Goal: Check status: Check status

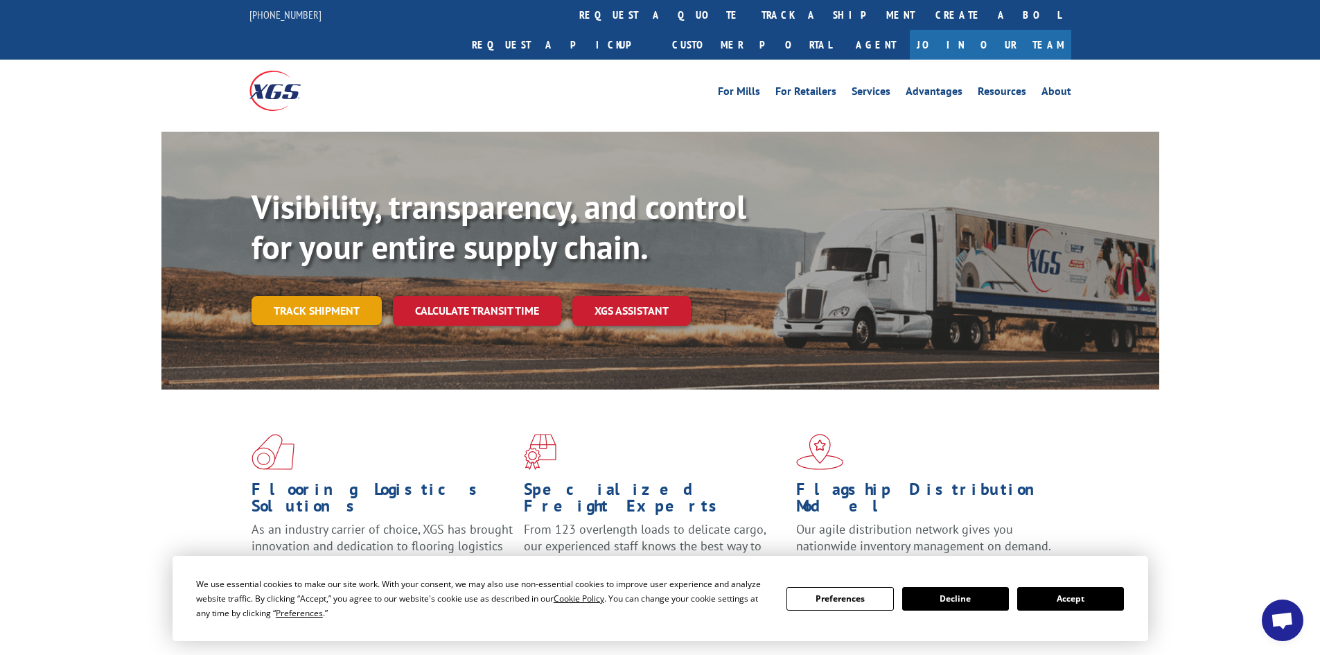
click at [360, 296] on link "Track shipment" at bounding box center [317, 310] width 130 height 29
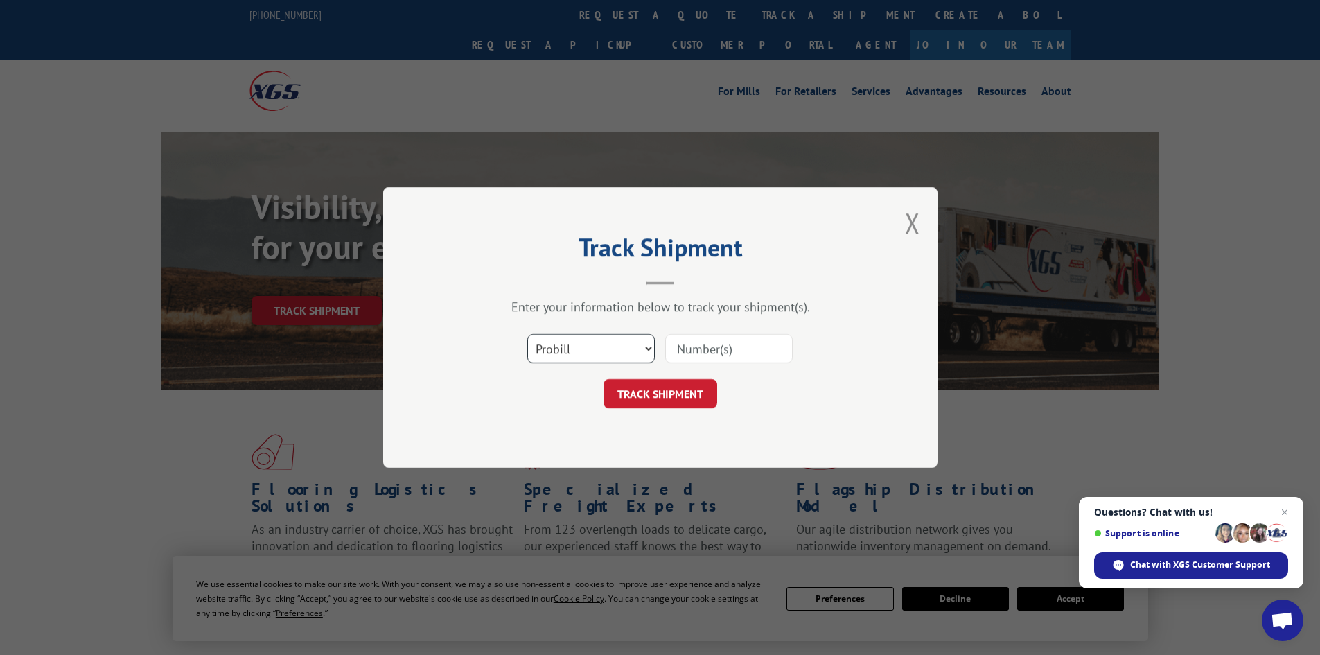
click at [641, 346] on select "Select category... Probill BOL PO" at bounding box center [591, 348] width 128 height 29
click at [527, 334] on select "Select category... Probill BOL PO" at bounding box center [591, 348] width 128 height 29
click at [737, 348] on input at bounding box center [729, 348] width 128 height 29
paste input "17259744"
type input "17259744"
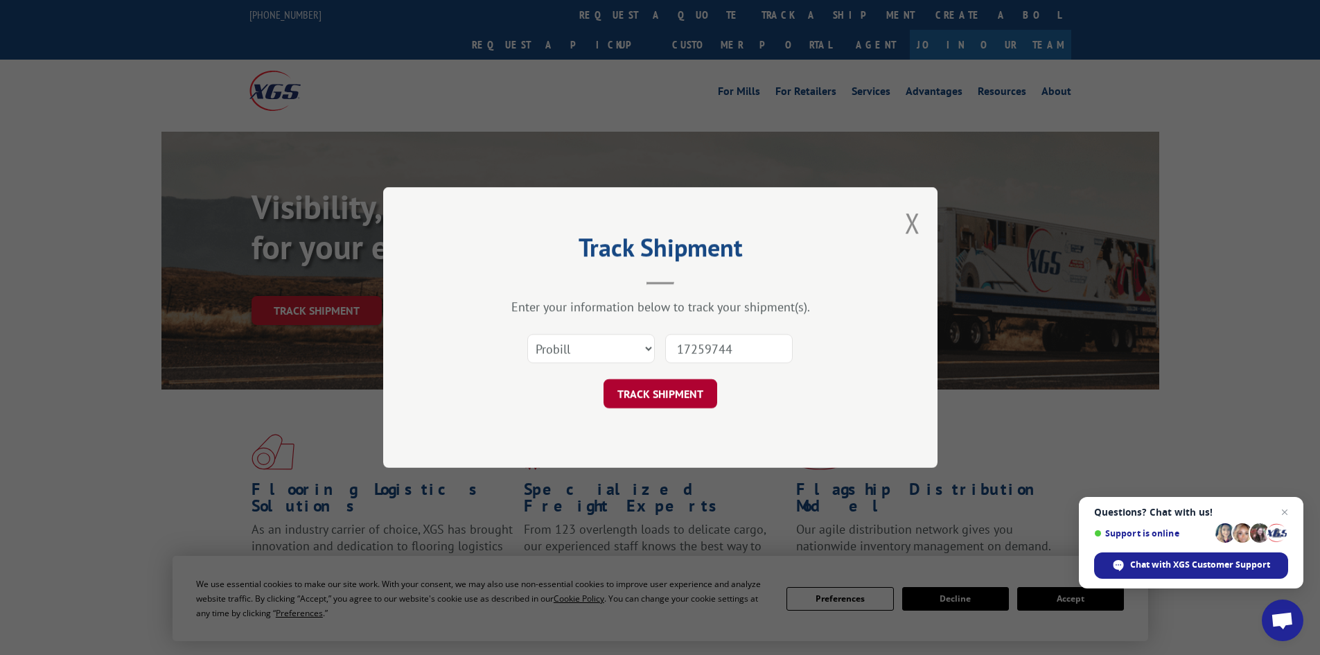
click at [648, 399] on button "TRACK SHIPMENT" at bounding box center [661, 393] width 114 height 29
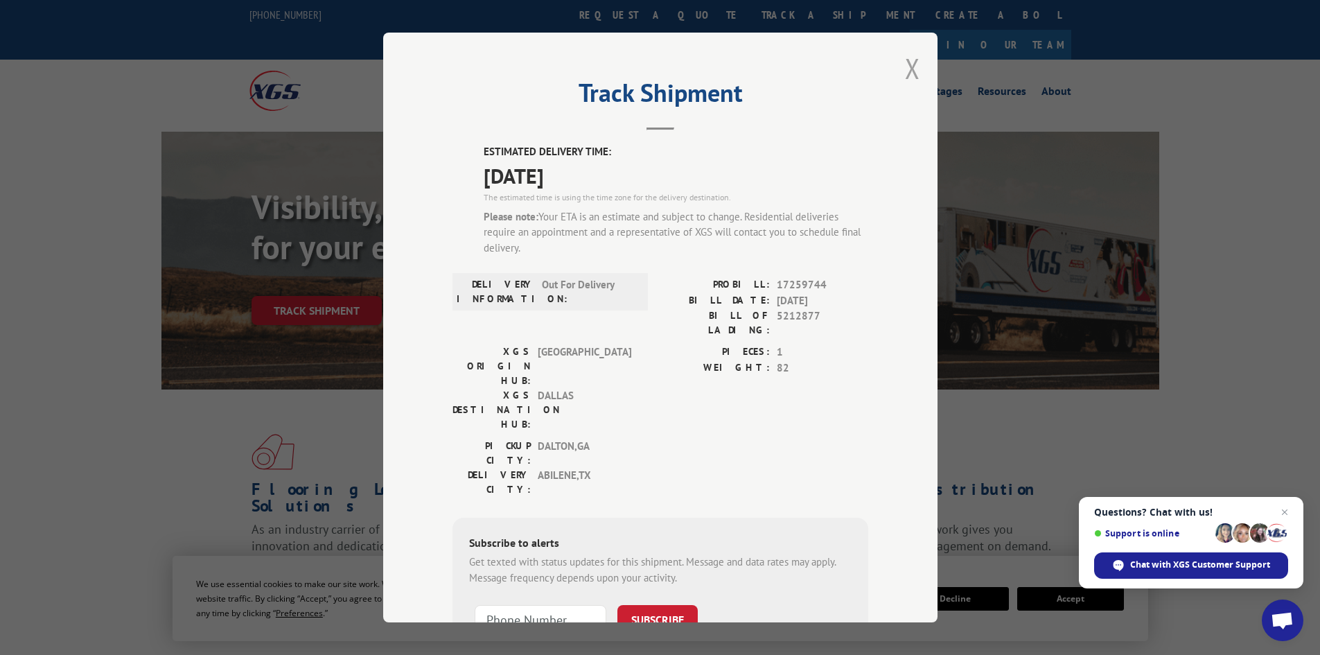
click at [905, 68] on button "Close modal" at bounding box center [912, 68] width 15 height 37
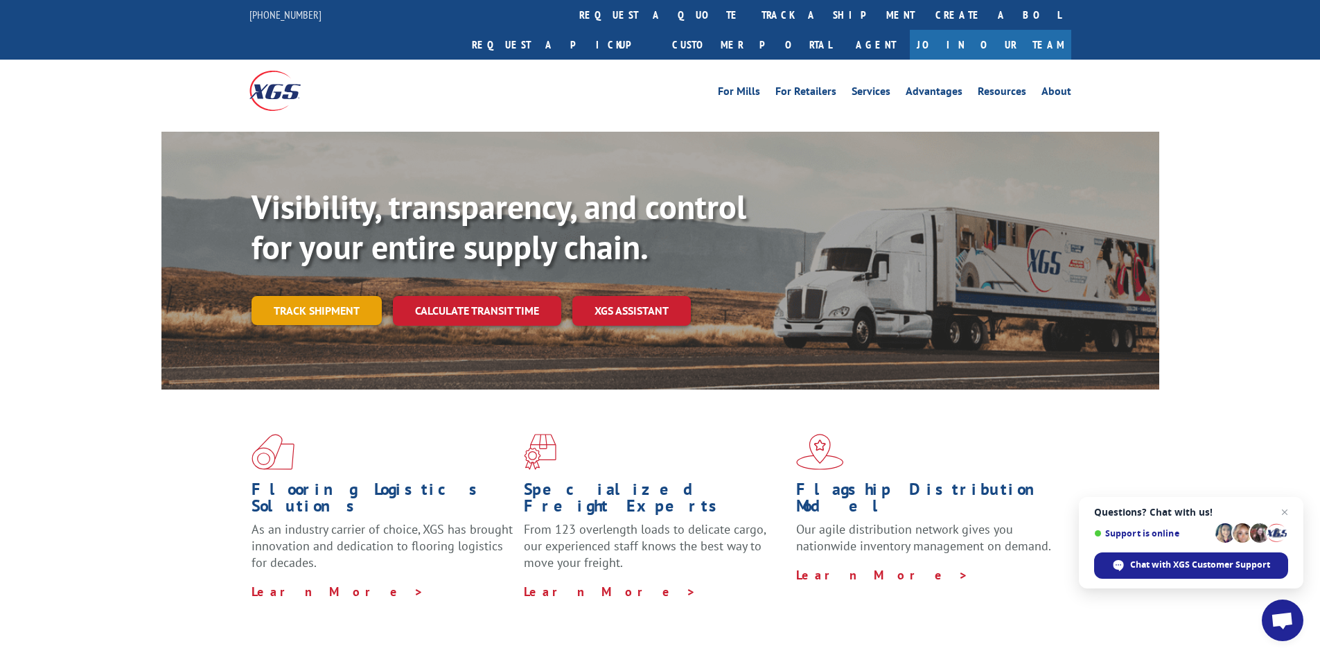
click at [325, 296] on link "Track shipment" at bounding box center [317, 310] width 130 height 29
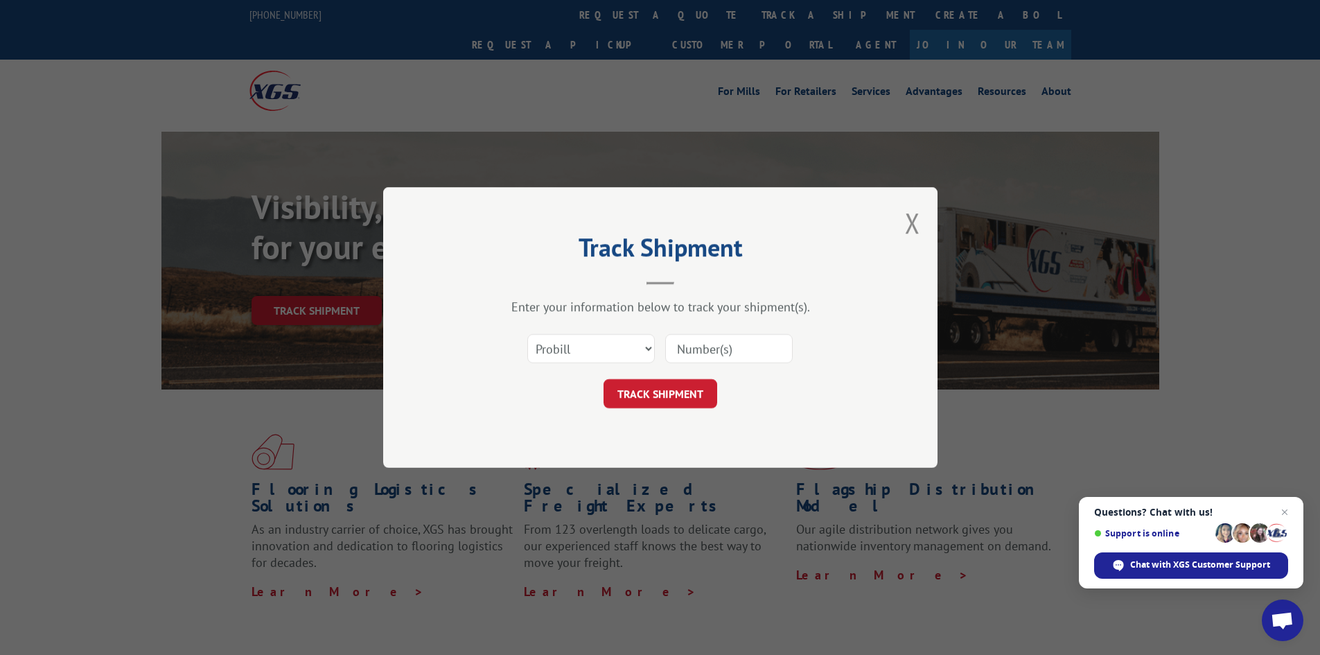
click at [716, 353] on input at bounding box center [729, 348] width 128 height 29
drag, startPoint x: 707, startPoint y: 349, endPoint x: 790, endPoint y: 406, distance: 100.7
click at [793, 412] on div "Track Shipment Enter your information below to track your shipment(s). Select c…" at bounding box center [660, 327] width 554 height 281
click at [695, 355] on input at bounding box center [729, 348] width 128 height 29
paste input "17259744"
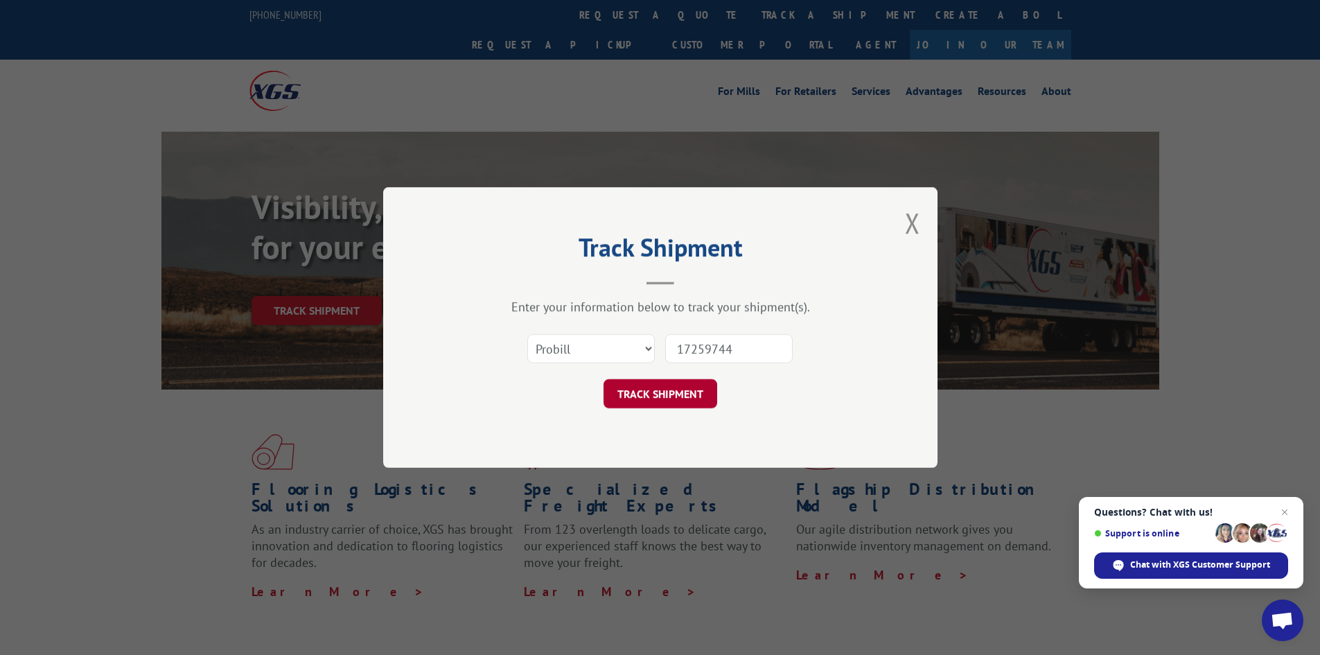
type input "17259744"
click at [657, 396] on button "TRACK SHIPMENT" at bounding box center [661, 393] width 114 height 29
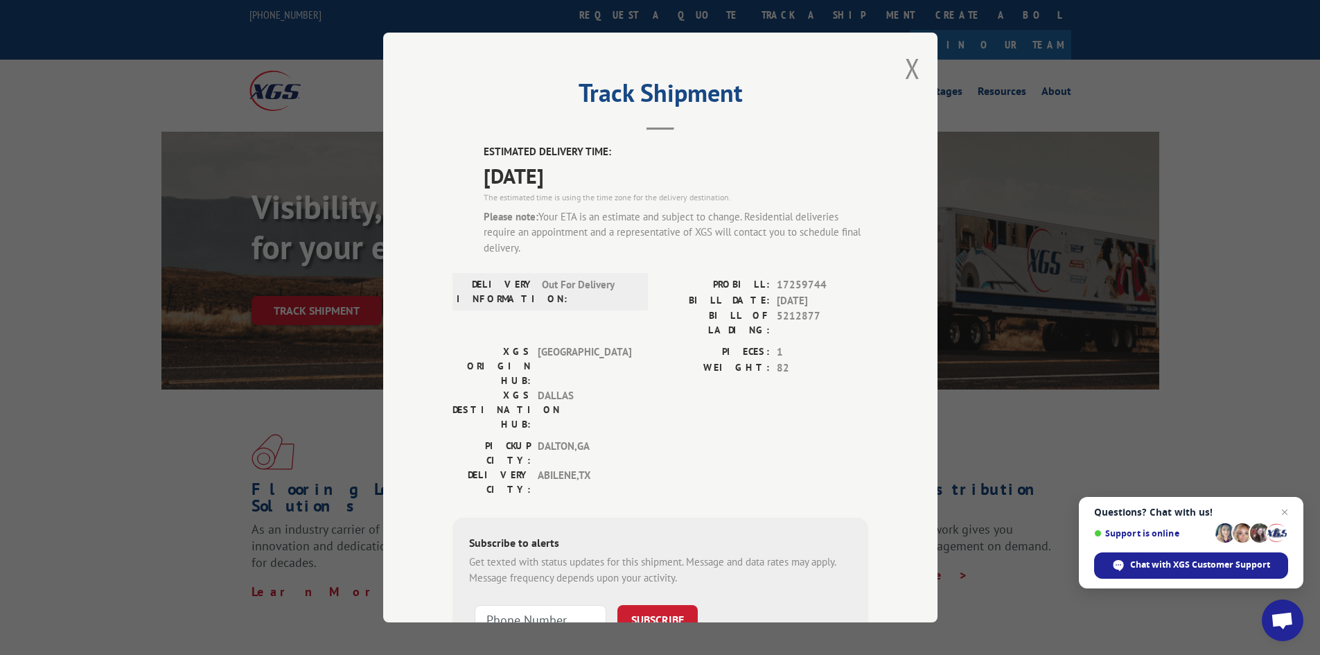
click at [649, 252] on div "Please note: Your ETA is an estimate and subject to change. Residential deliver…" at bounding box center [676, 232] width 385 height 47
click at [1209, 567] on span "Chat with XGS Customer Support" at bounding box center [1200, 565] width 140 height 12
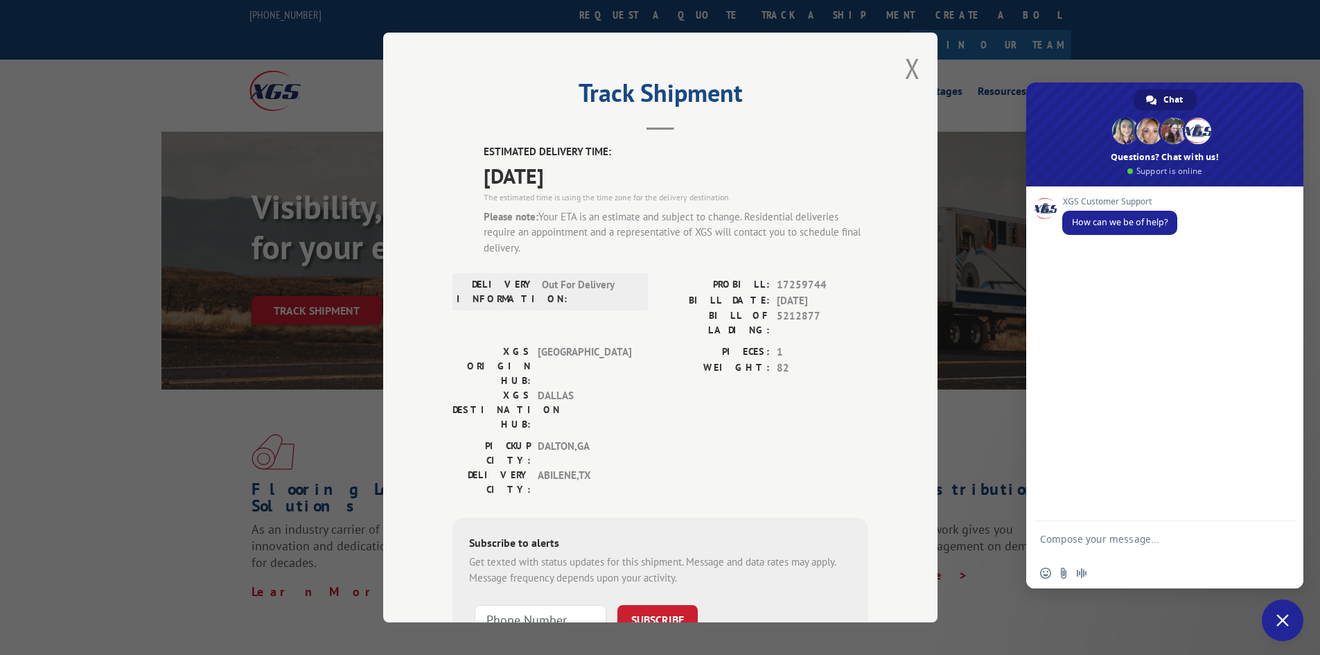
click at [1092, 541] on textarea "Compose your message..." at bounding box center [1149, 545] width 219 height 25
type textarea "Hi. Looking for eta for pro 17259744 to customer please"
click at [1275, 539] on span "Send" at bounding box center [1280, 539] width 10 height 10
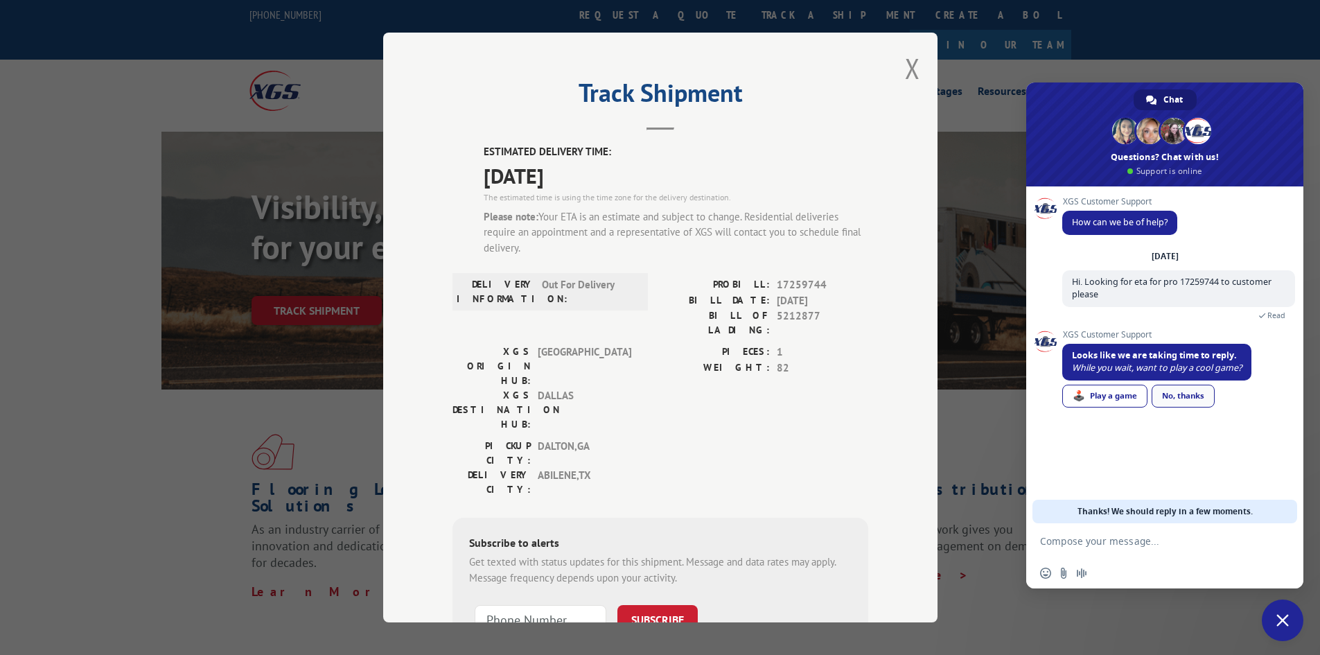
click at [1186, 396] on div "No, thanks" at bounding box center [1183, 396] width 63 height 23
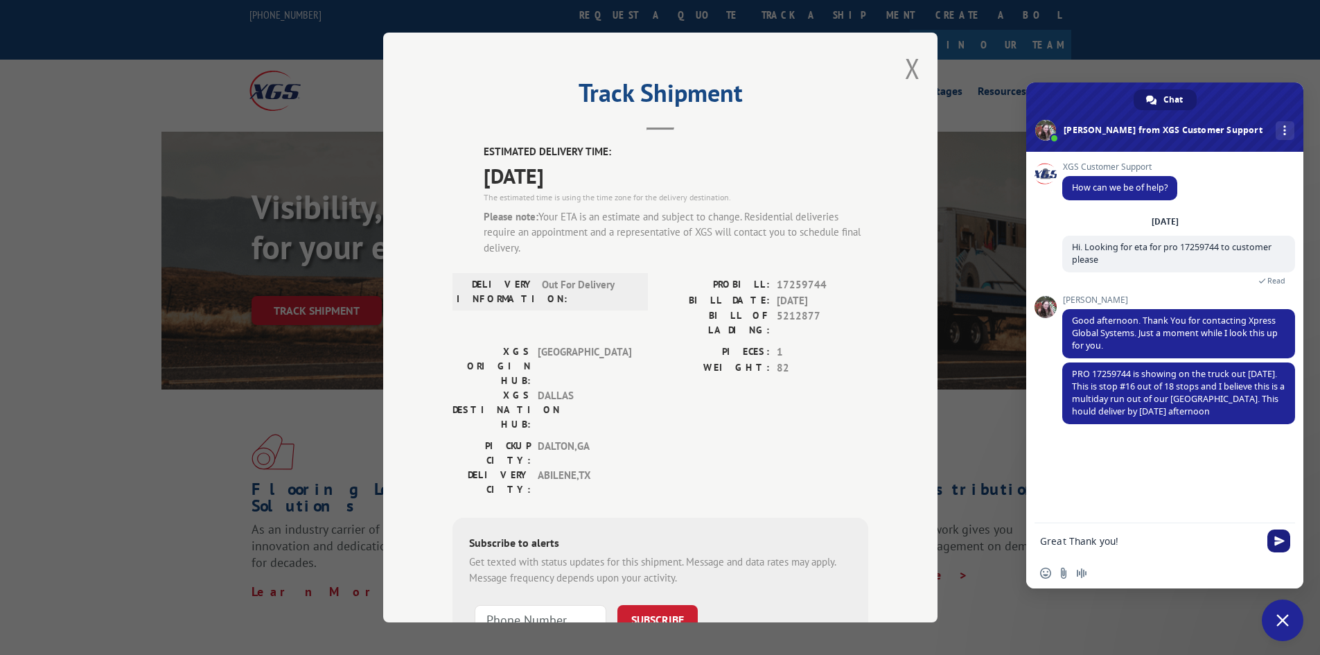
type textarea "Great Thank you!"
click at [1275, 536] on span "Send" at bounding box center [1280, 541] width 10 height 10
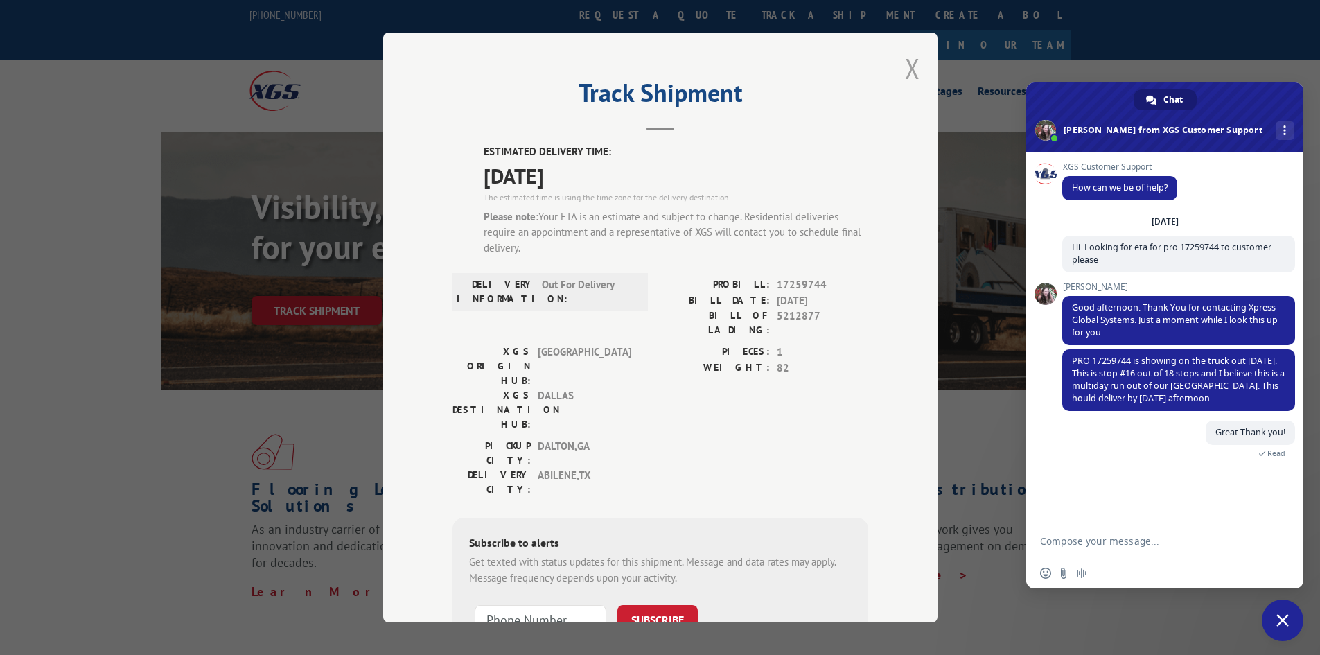
click at [905, 70] on button "Close modal" at bounding box center [912, 68] width 15 height 37
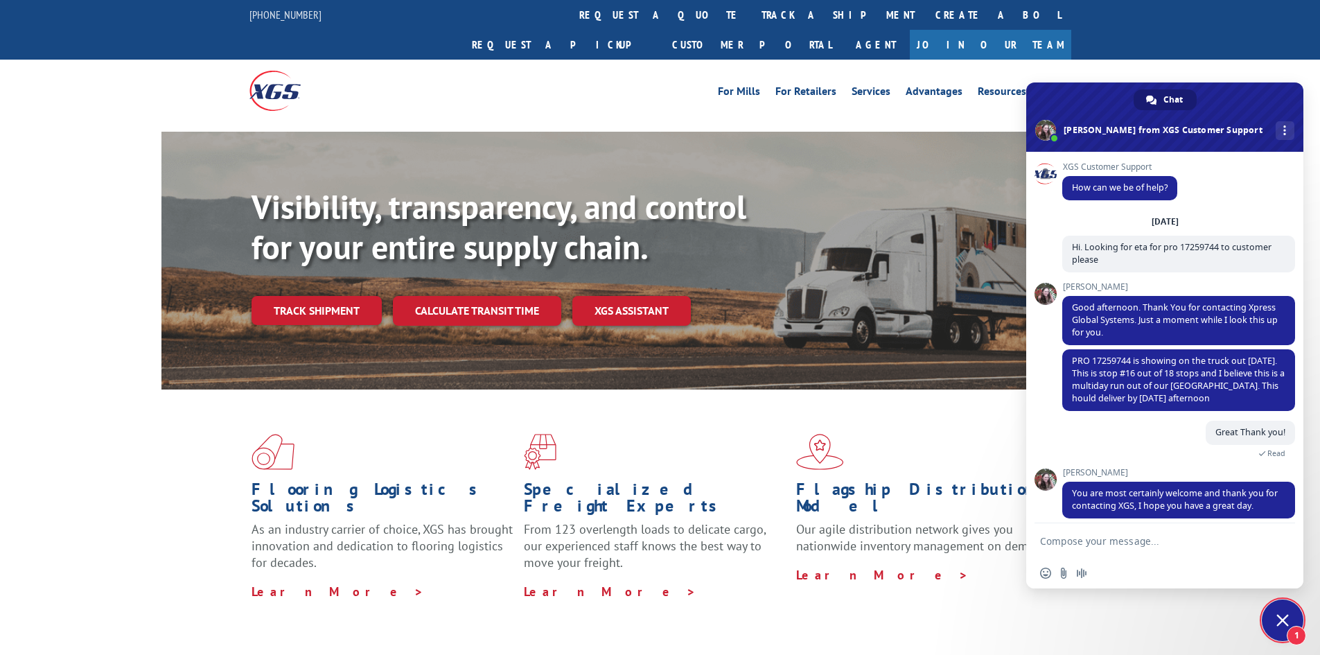
scroll to position [38, 0]
